Goal: Communication & Community: Answer question/provide support

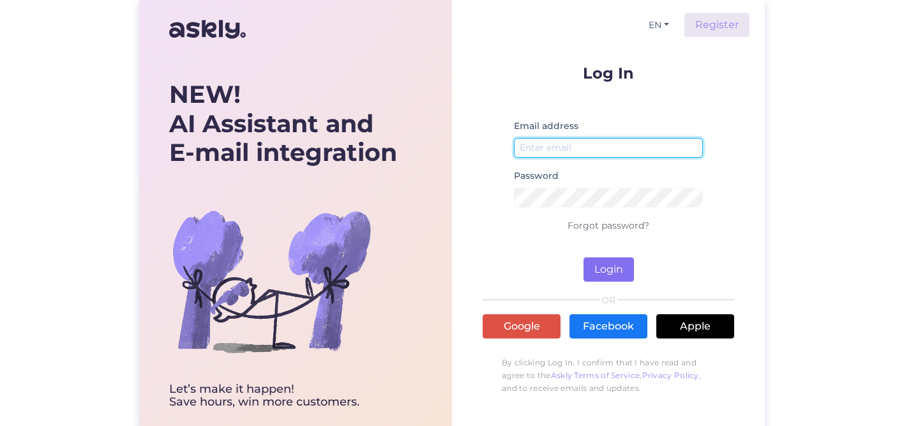
type input "brigit.uksi@wrkland.com"
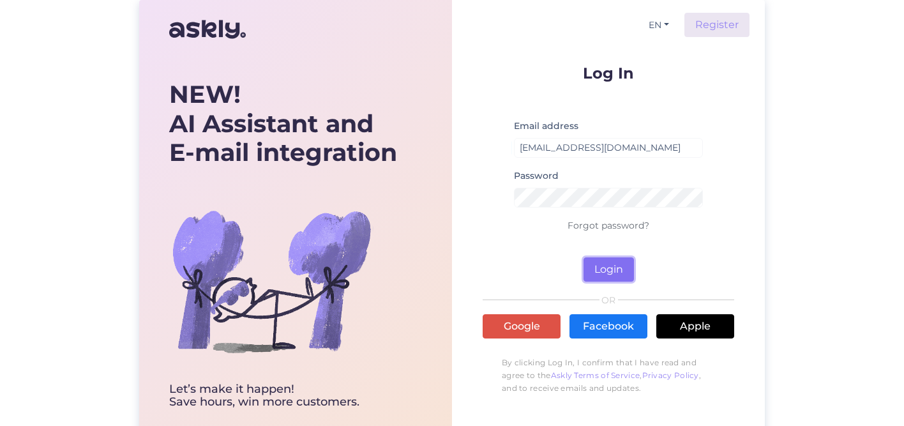
click at [606, 271] on button "Login" at bounding box center [608, 269] width 50 height 24
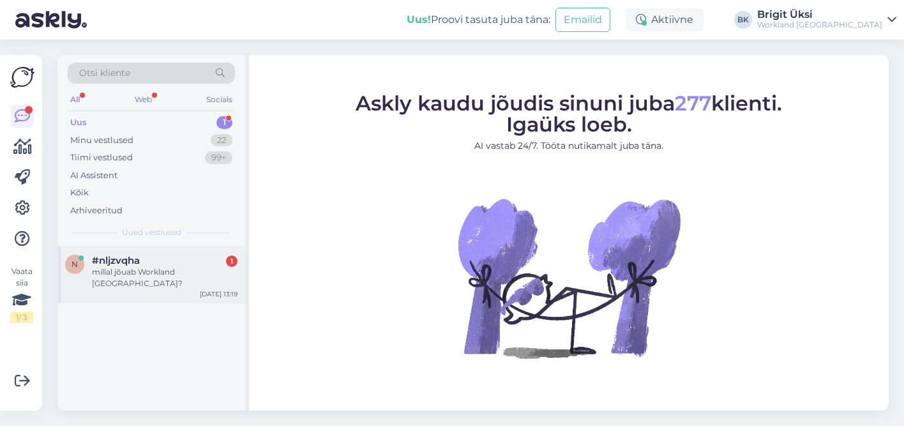
click at [130, 271] on div "millal jõuab Workland Tartusse?" at bounding box center [165, 277] width 146 height 23
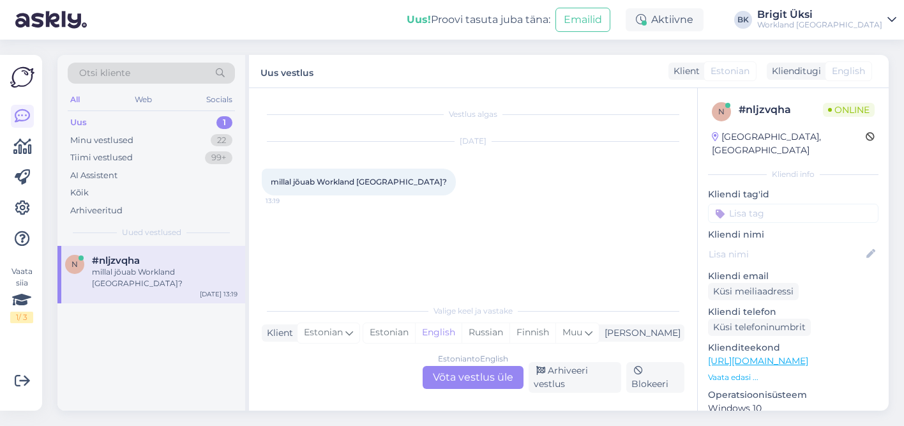
click at [512, 376] on div "Estonian to English Võta vestlus üle" at bounding box center [473, 377] width 101 height 23
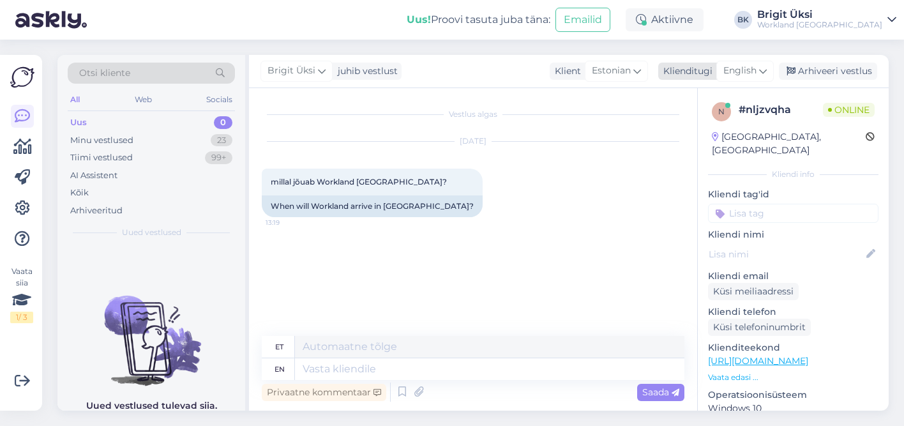
click at [730, 73] on span "English" at bounding box center [739, 71] width 33 height 14
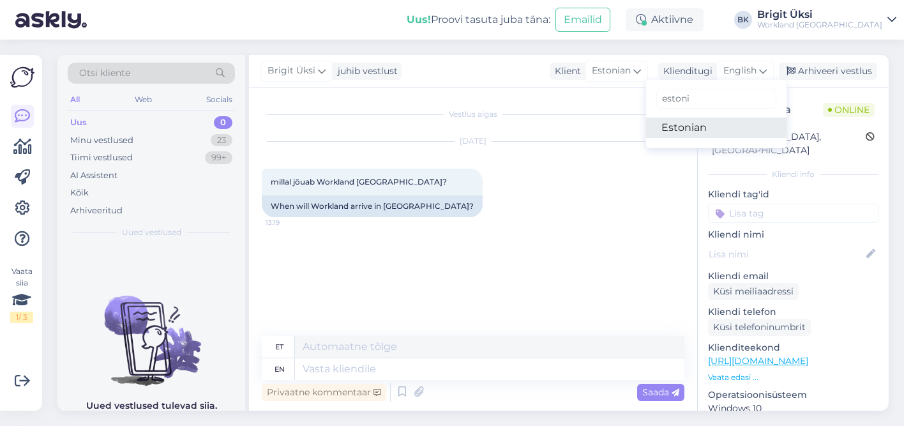
type input "estoni"
click at [705, 123] on link "Estonian" at bounding box center [716, 127] width 140 height 20
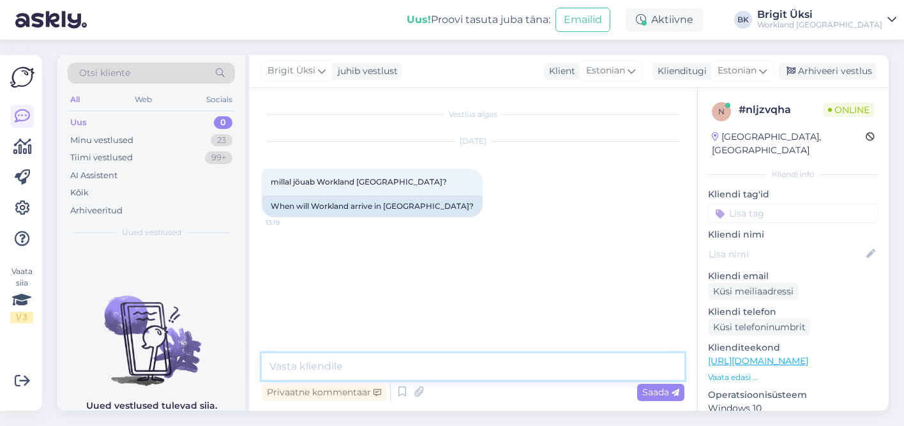
click at [408, 366] on textarea at bounding box center [473, 366] width 423 height 27
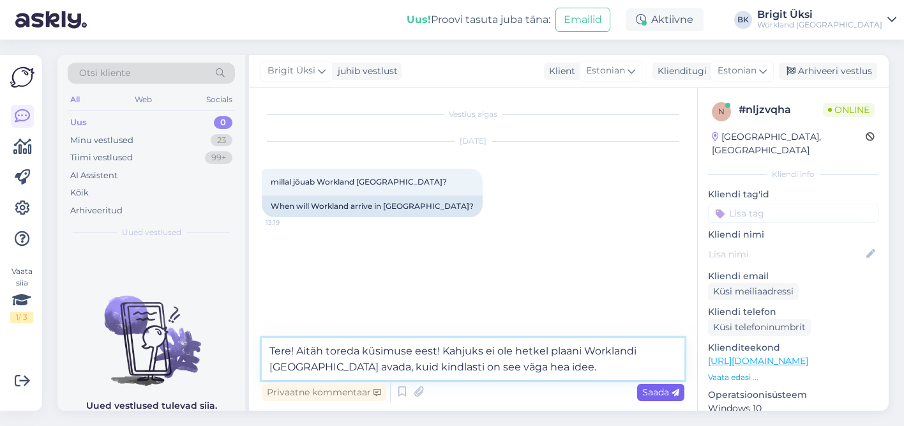
type textarea "Tere! Aitäh toreda küsimuse eest! Kahjuks ei ole hetkel plaani Worklandi Tartus…"
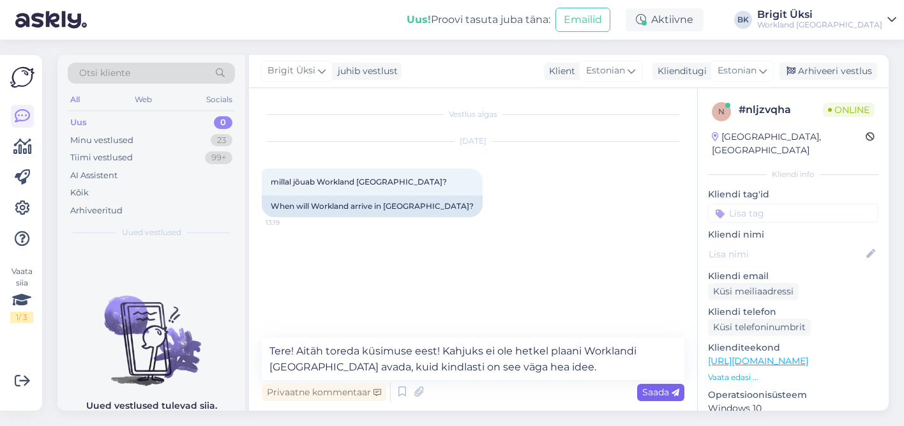
click at [651, 393] on span "Saada" at bounding box center [660, 391] width 37 height 11
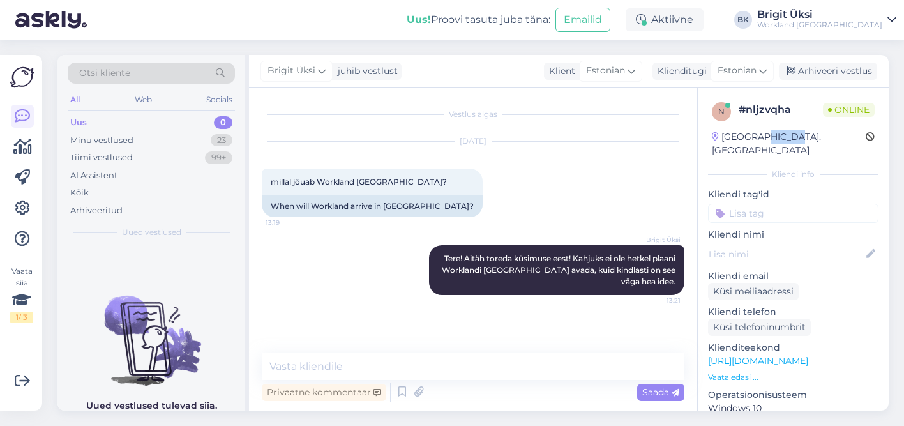
drag, startPoint x: 756, startPoint y: 138, endPoint x: 783, endPoint y: 138, distance: 27.4
click at [784, 138] on div "Estonia, Tartu" at bounding box center [793, 143] width 163 height 27
click at [777, 138] on div "Estonia, Tartu" at bounding box center [789, 143] width 154 height 27
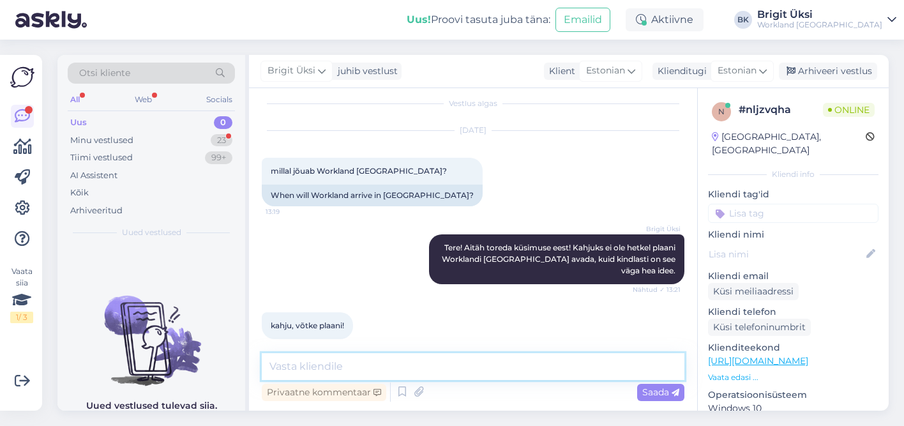
click at [594, 363] on textarea at bounding box center [473, 366] width 423 height 27
type textarea "Annan mõtte edasi! Aitäh!"
